Goal: Complete application form: Complete application form

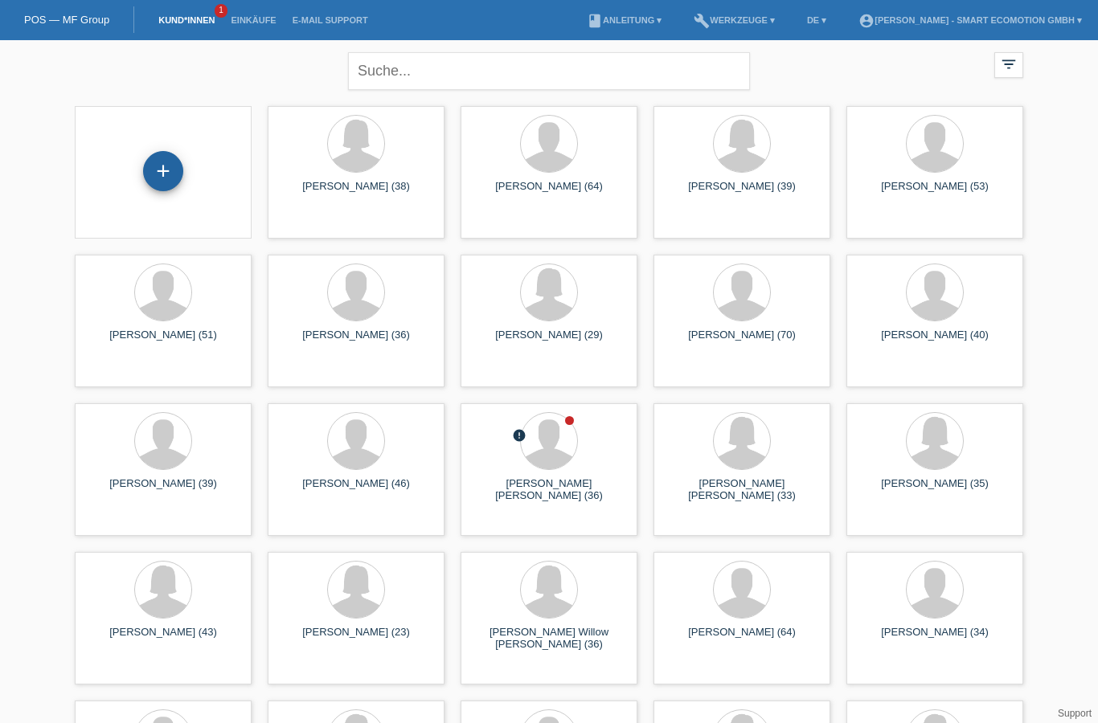
click at [164, 176] on div "+" at bounding box center [163, 171] width 40 height 40
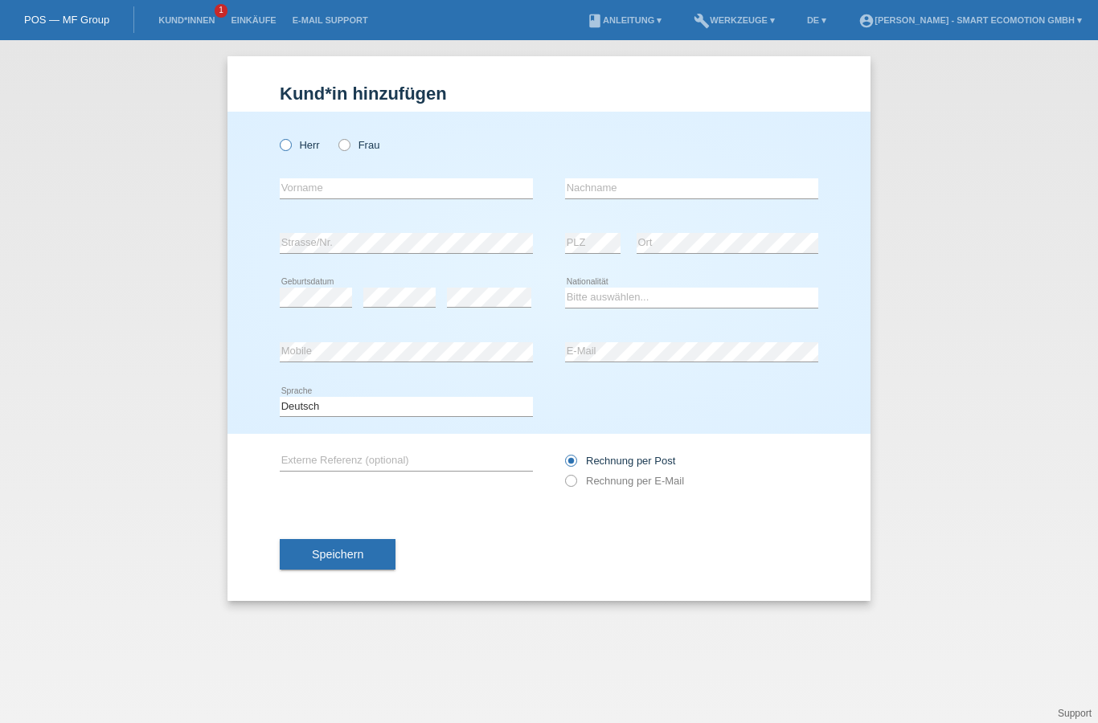
click at [277, 137] on icon at bounding box center [277, 137] width 0 height 0
click at [280, 143] on input "Herr" at bounding box center [285, 144] width 10 height 10
radio input "true"
click at [292, 189] on input "text" at bounding box center [406, 188] width 253 height 20
type input "Taulant"
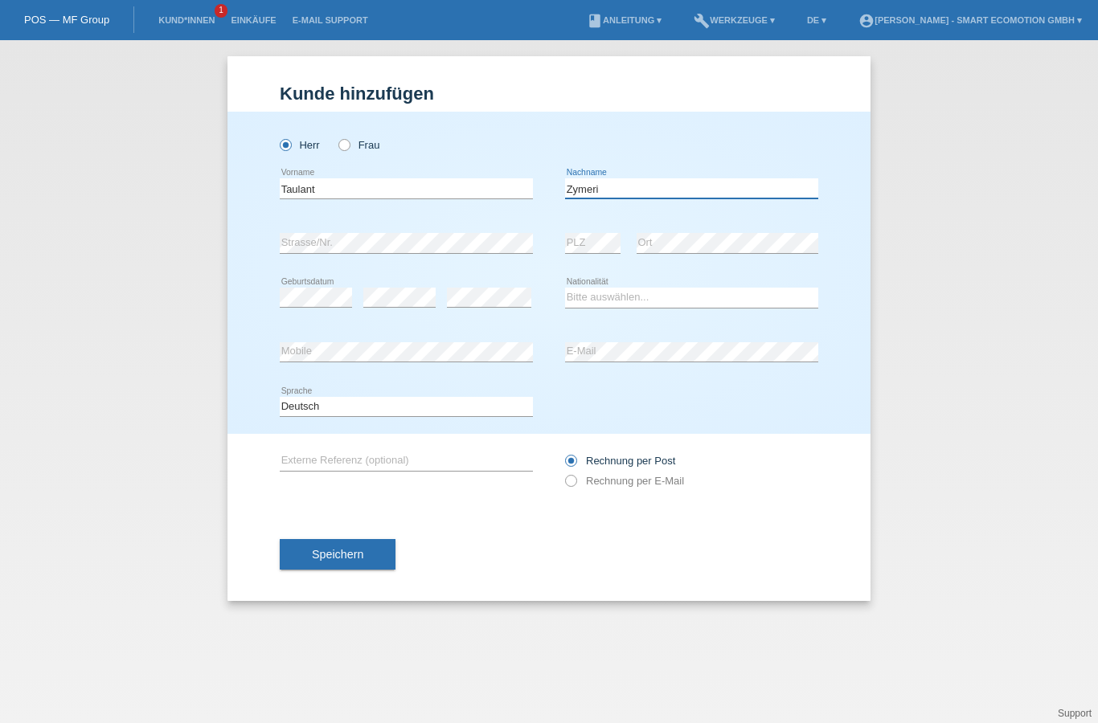
type input "Zymeri"
click at [662, 300] on select "Bitte auswählen... Schweiz Deutschland Liechtenstein Österreich ------------ Af…" at bounding box center [691, 297] width 253 height 19
select select "XK"
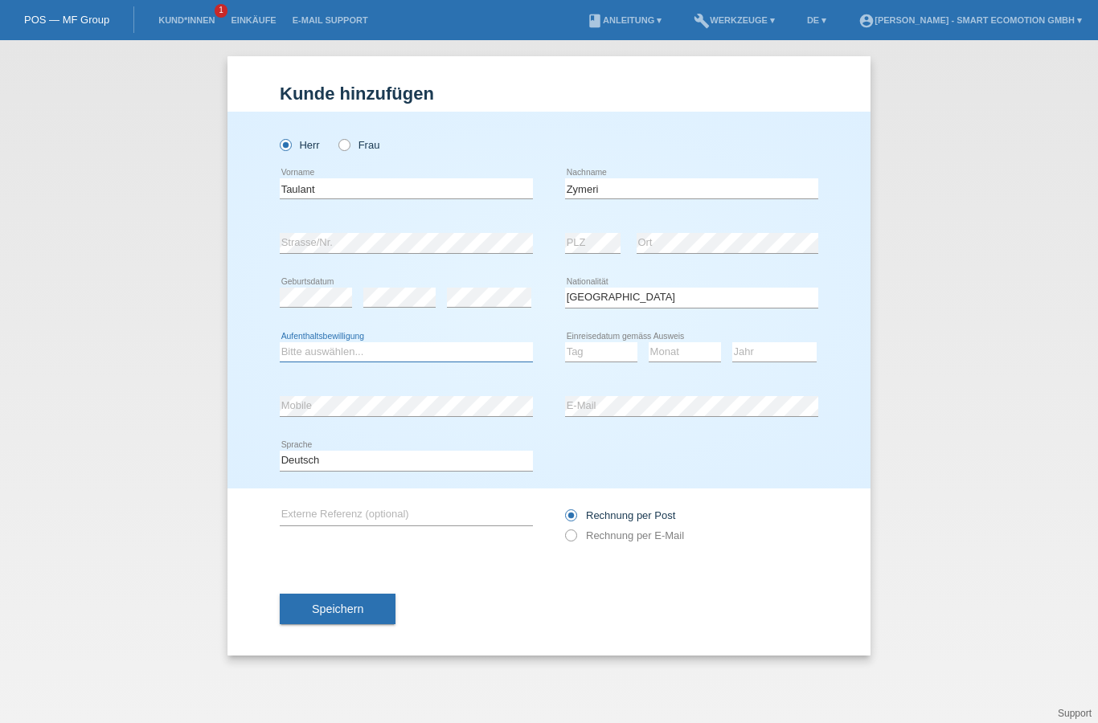
select select "C"
select select "01"
select select "1997"
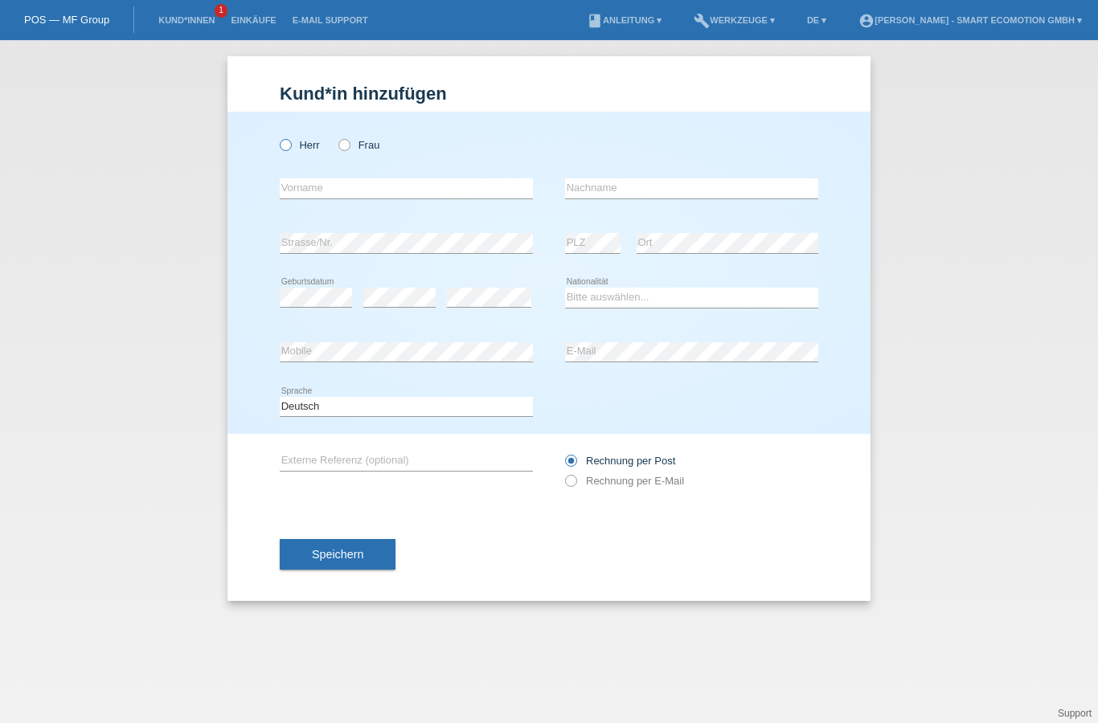
click at [277, 137] on icon at bounding box center [277, 137] width 0 height 0
click at [288, 144] on input "Herr" at bounding box center [285, 144] width 10 height 10
radio input "true"
click at [306, 189] on input "text" at bounding box center [406, 188] width 253 height 20
type input "Taulant"
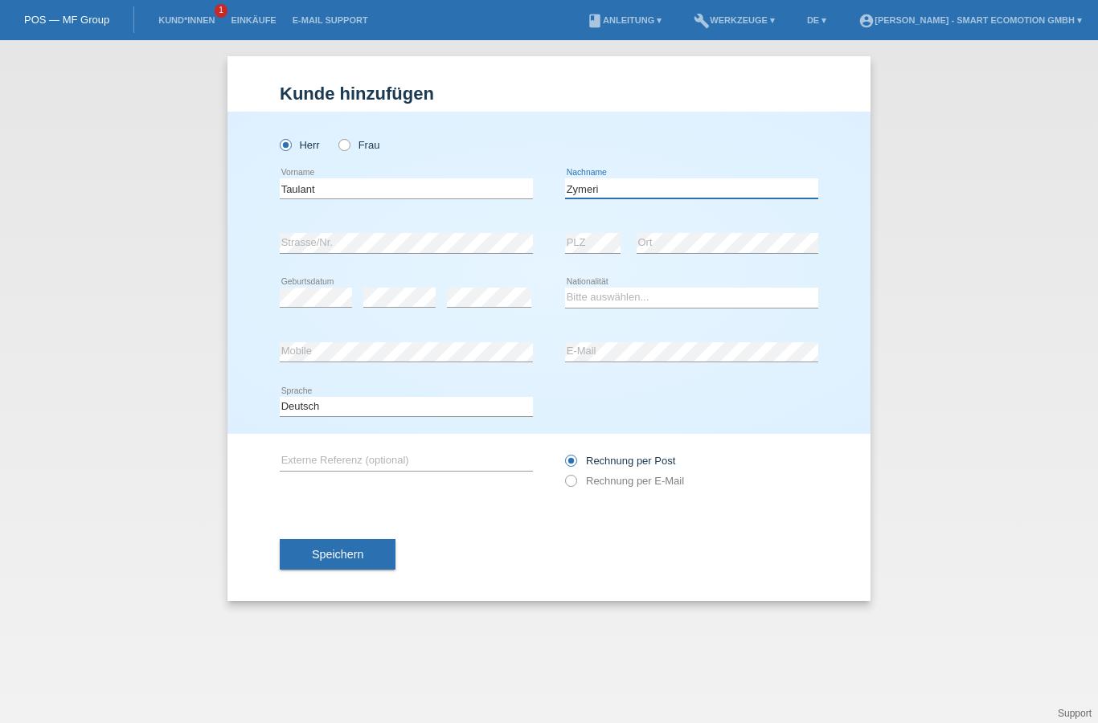
type input "Zymeri"
click at [640, 305] on select "Bitte auswählen... Schweiz Deutschland Liechtenstein Österreich ------------ Af…" at bounding box center [691, 297] width 253 height 19
select select "XK"
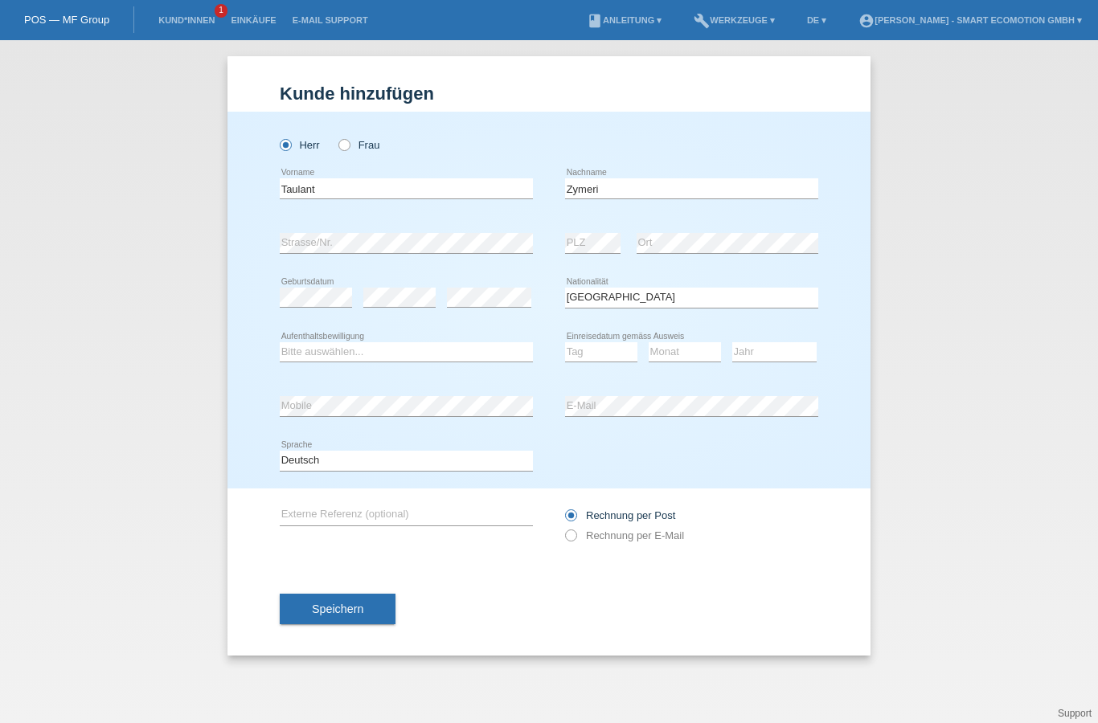
click at [401, 343] on select "Bitte auswählen... C B B - Flüchtlingsstatus Andere" at bounding box center [406, 351] width 253 height 19
select select "C"
click at [597, 354] on select "Tag 01 02 03 04 05 06 07 08 09 10 11" at bounding box center [601, 351] width 72 height 19
select select "01"
click at [686, 362] on select "Monat 01 02 03 04 05 06 07 08 09 10 11" at bounding box center [684, 351] width 72 height 19
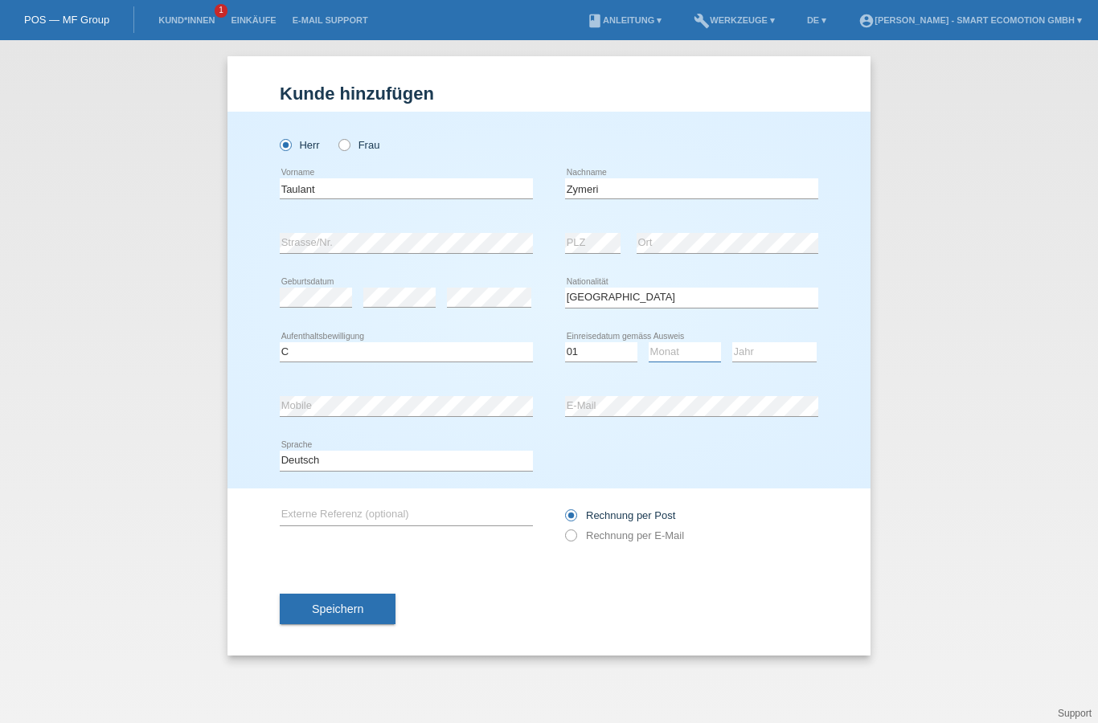
select select "01"
click at [765, 359] on select "Jahr 2025 2024 2023 2022 2021 2020 2019 2018 2017 2016 2015 2014 2013 2012 2011…" at bounding box center [774, 351] width 84 height 19
select select "1997"
click at [360, 615] on span "Speichern" at bounding box center [337, 609] width 51 height 13
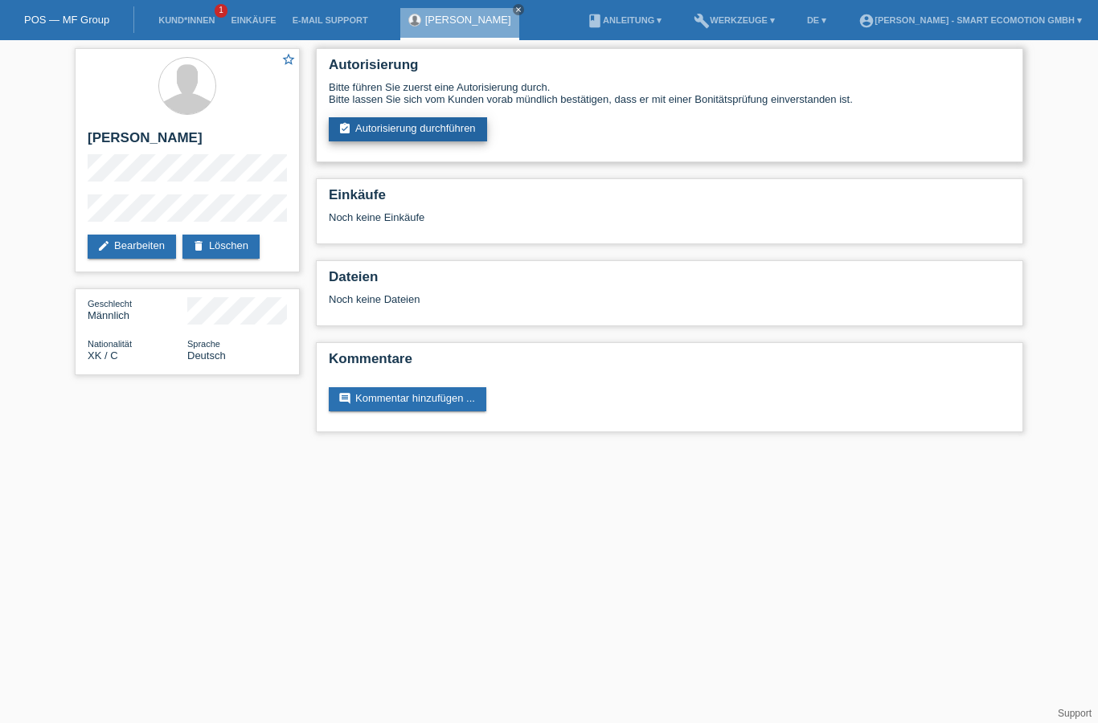
click at [432, 133] on link "assignment_turned_in Autorisierung durchführen" at bounding box center [408, 129] width 158 height 24
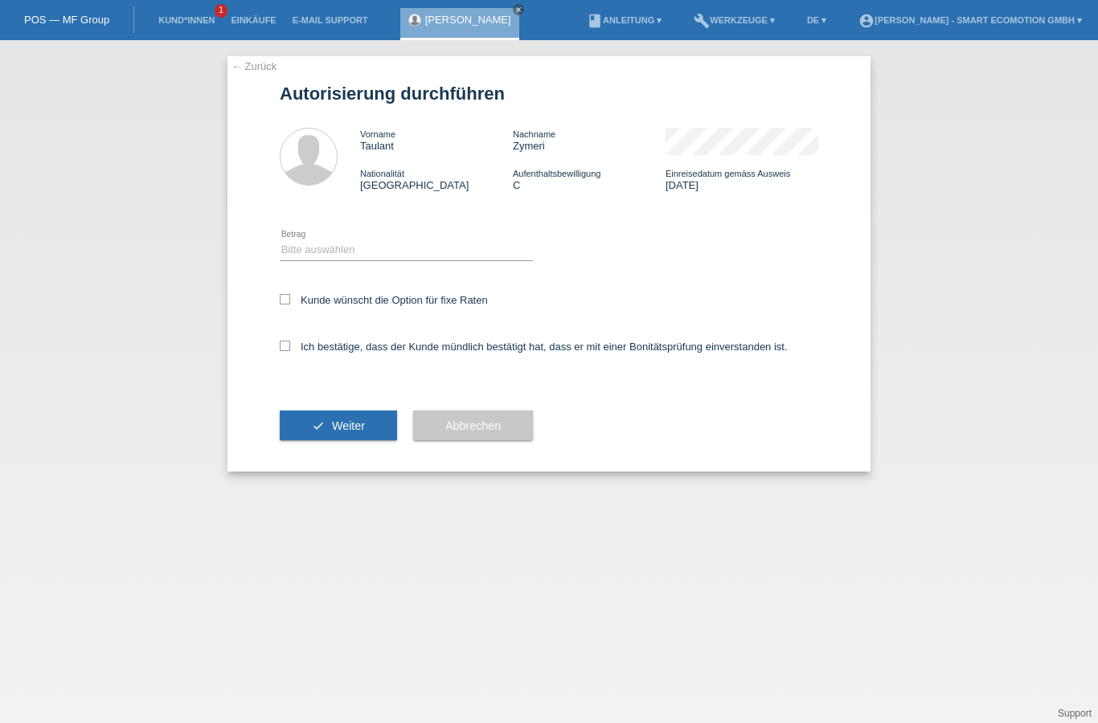
click at [373, 250] on select "Bitte auswählen CHF 1.00 - CHF 499.00 CHF 500.00 - CHF 1'999.00 CHF 2'000.00 - …" at bounding box center [406, 249] width 253 height 19
select select "3"
click at [325, 306] on label "Kunde wünscht die Option für fixe Raten" at bounding box center [384, 300] width 208 height 12
click at [290, 305] on input "Kunde wünscht die Option für fixe Raten" at bounding box center [285, 299] width 10 height 10
checkbox input "true"
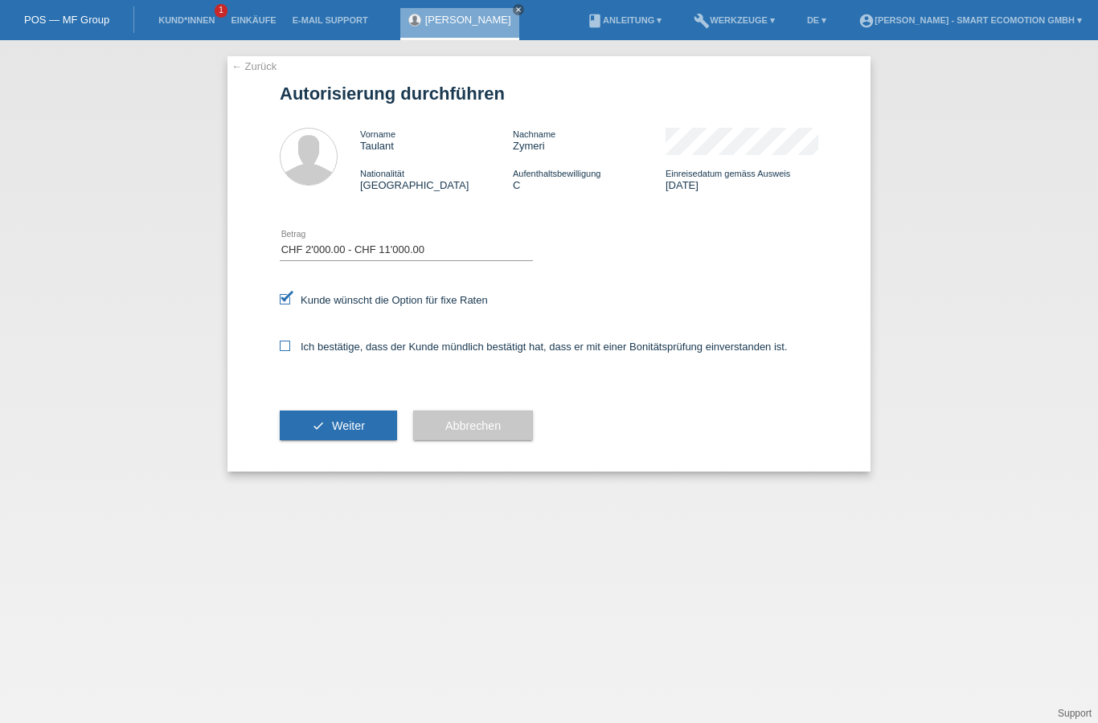
click at [321, 350] on label "Ich bestätige, dass der Kunde mündlich bestätigt hat, dass er mit einer Bonität…" at bounding box center [534, 347] width 508 height 12
click at [290, 350] on input "Ich bestätige, dass der Kunde mündlich bestätigt hat, dass er mit einer Bonität…" at bounding box center [285, 346] width 10 height 10
checkbox input "true"
click at [358, 432] on span "Weiter" at bounding box center [348, 425] width 33 height 13
